Goal: Transaction & Acquisition: Purchase product/service

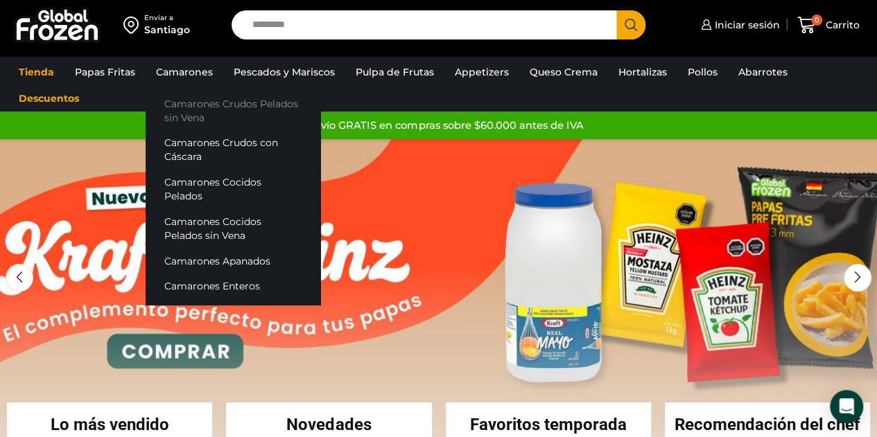
click at [181, 121] on link "Camarones Crudos Pelados sin Vena" at bounding box center [233, 111] width 175 height 40
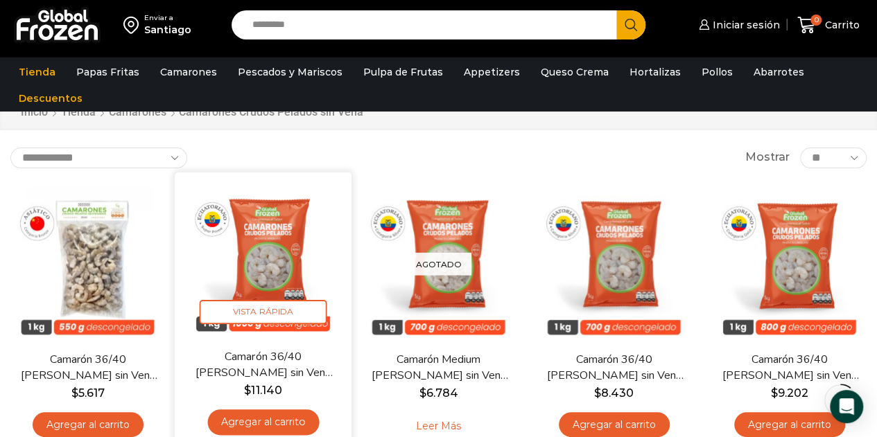
scroll to position [139, 0]
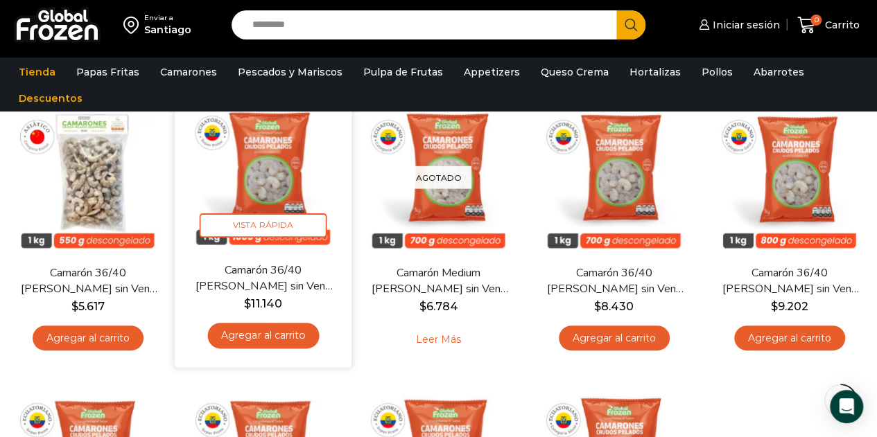
click at [261, 196] on img at bounding box center [263, 174] width 156 height 156
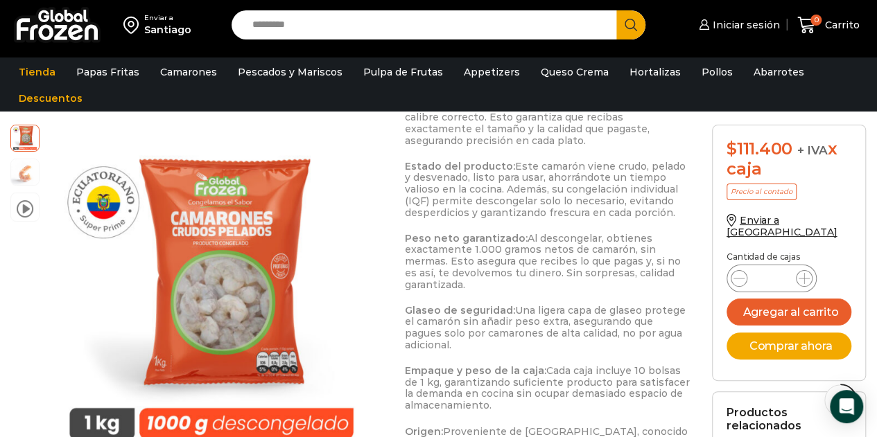
scroll to position [971, 0]
